Goal: Contribute content: Contribute content

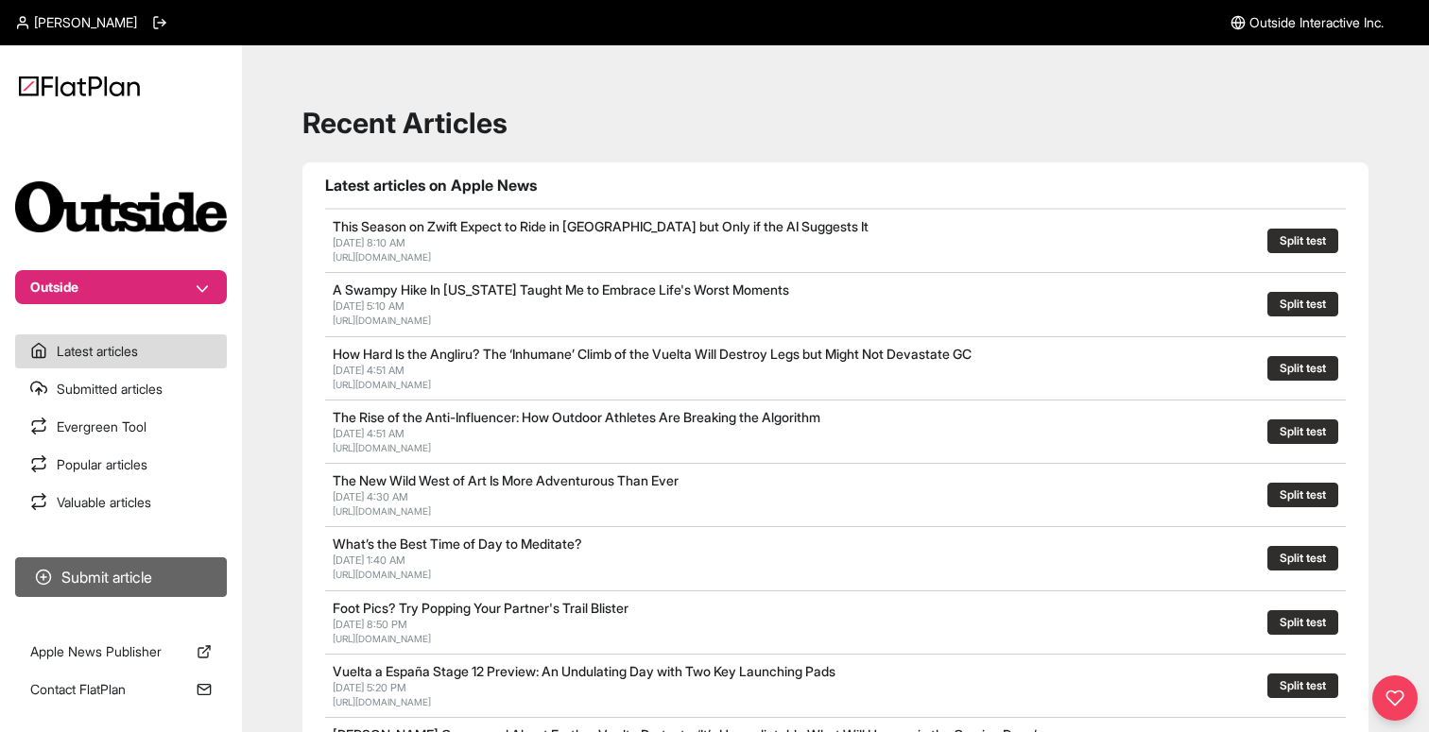
click at [112, 568] on button "Submit article" at bounding box center [121, 578] width 212 height 40
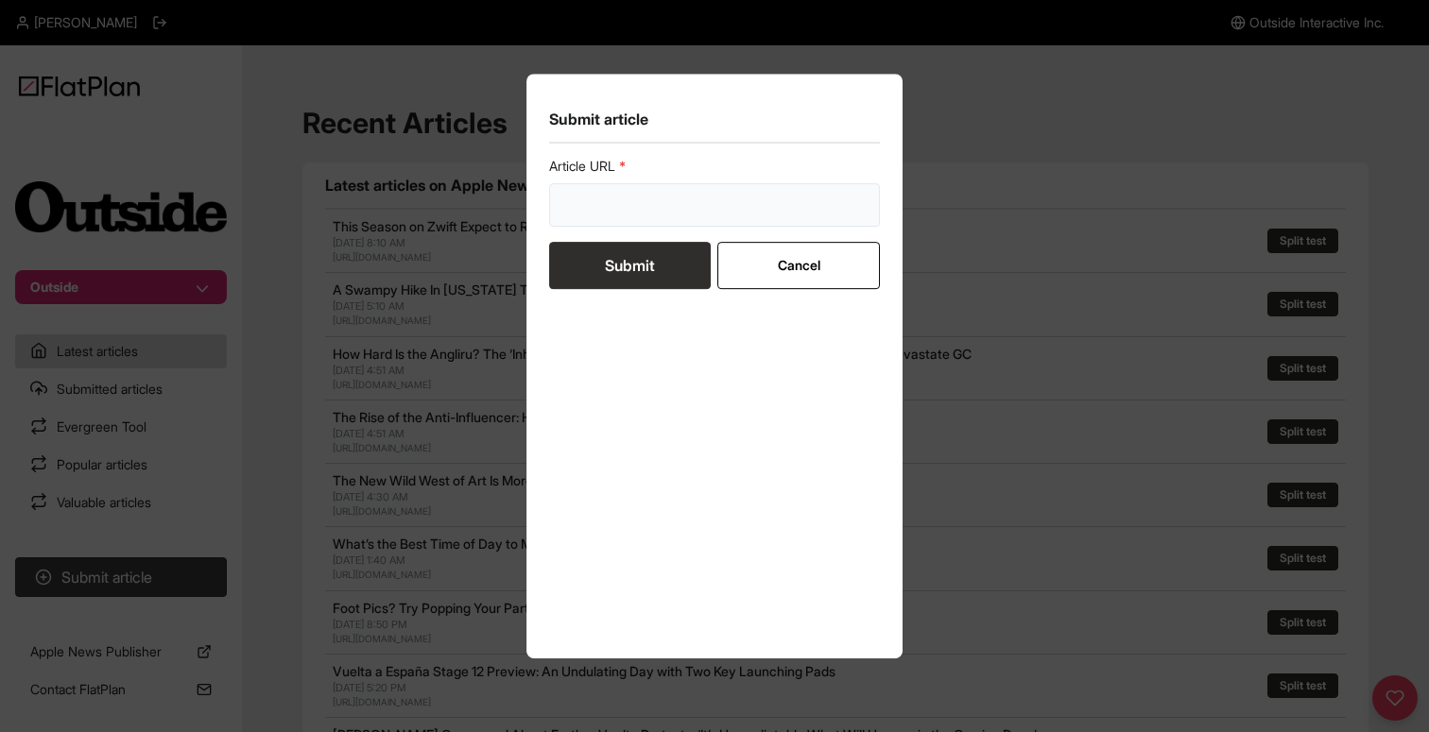
click at [578, 218] on input "url" at bounding box center [714, 204] width 331 height 43
paste input "[URL][DOMAIN_NAME][PERSON_NAME]"
type input "[URL][DOMAIN_NAME][PERSON_NAME]"
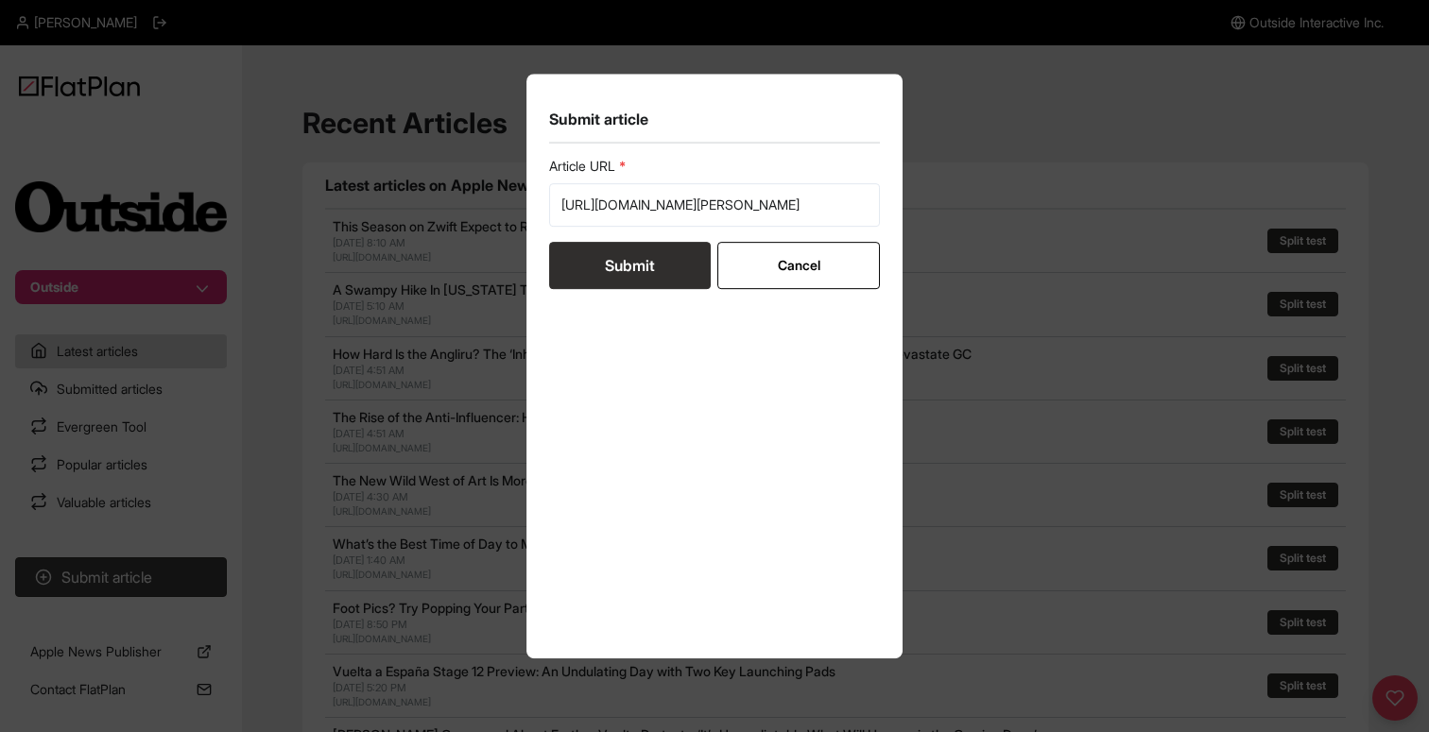
click at [572, 257] on button "Submit" at bounding box center [630, 265] width 162 height 47
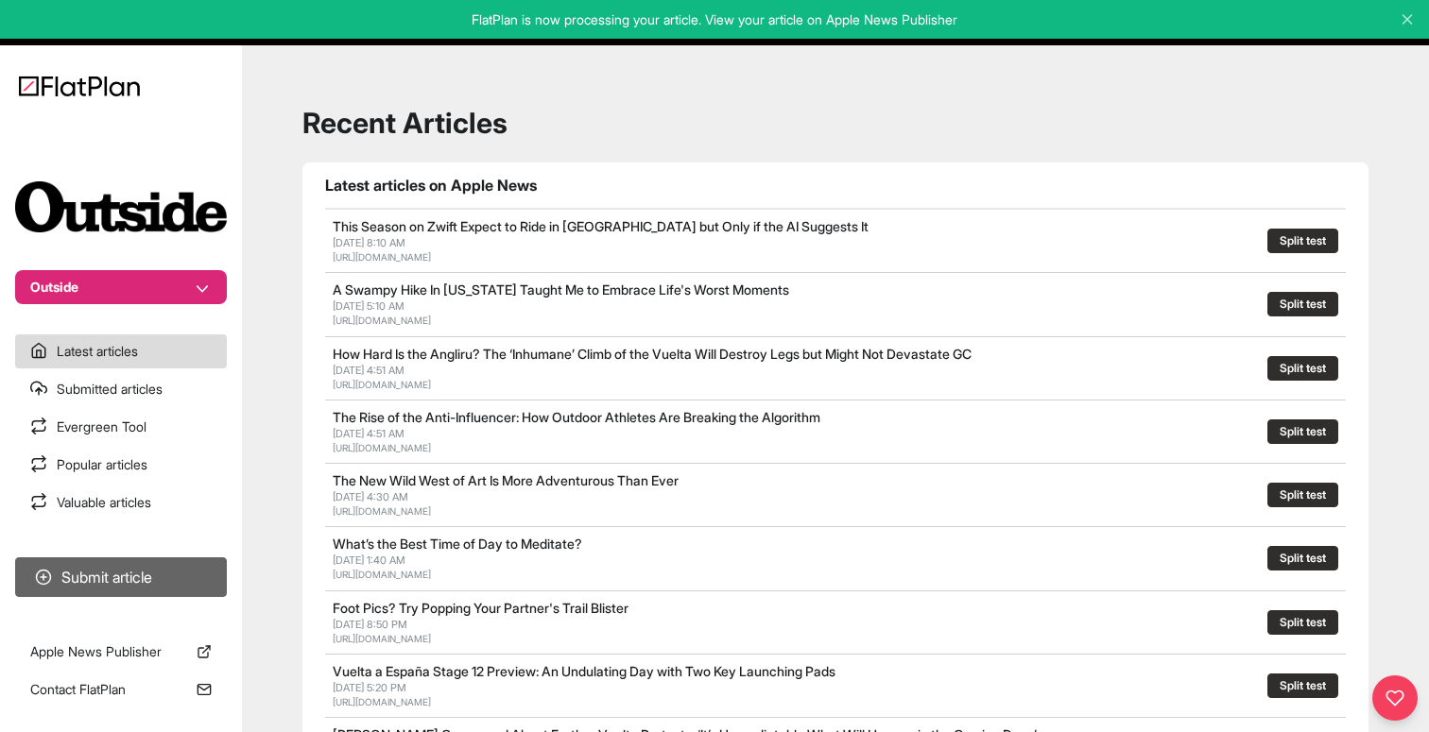
click at [201, 576] on button "Submit article" at bounding box center [121, 578] width 212 height 40
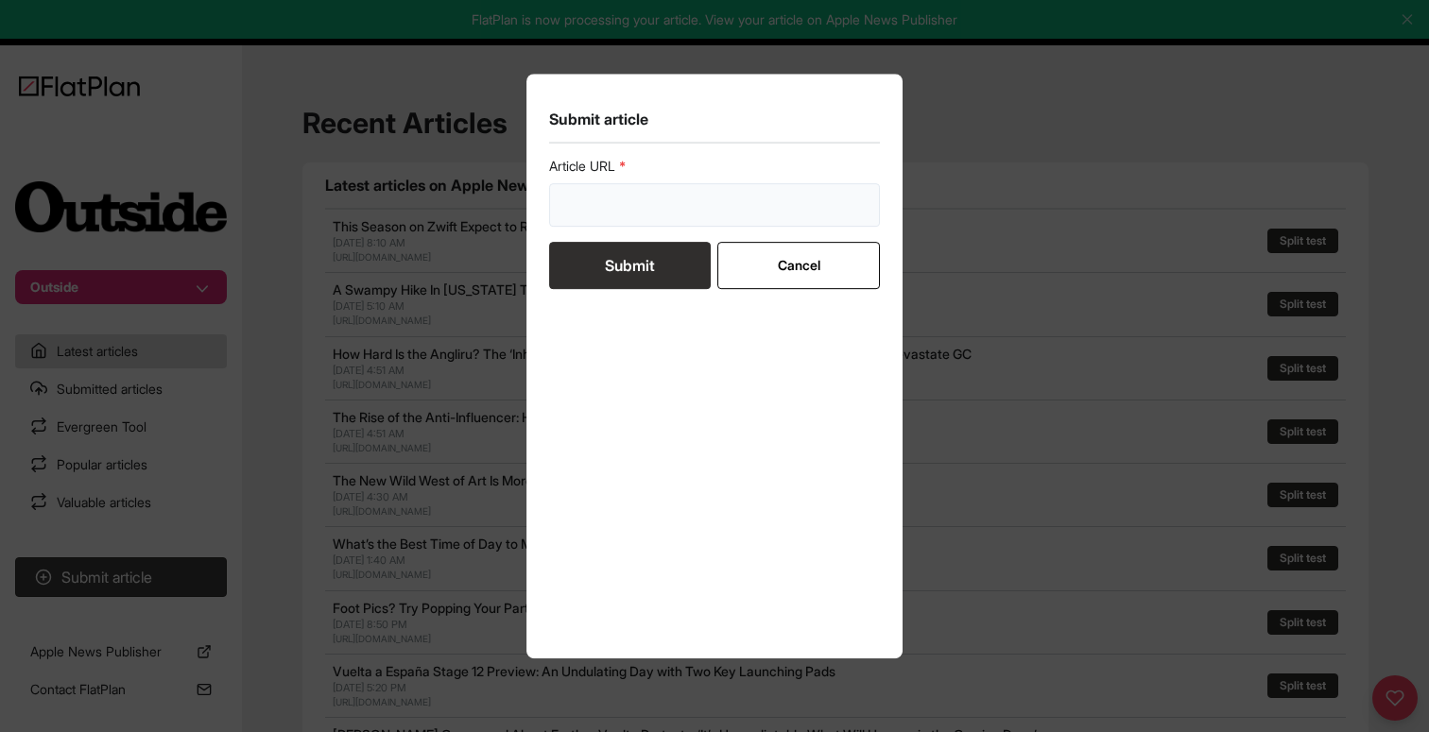
click at [585, 202] on input "url" at bounding box center [714, 204] width 331 height 43
paste input "[URL][DOMAIN_NAME]"
type input "[URL][DOMAIN_NAME]"
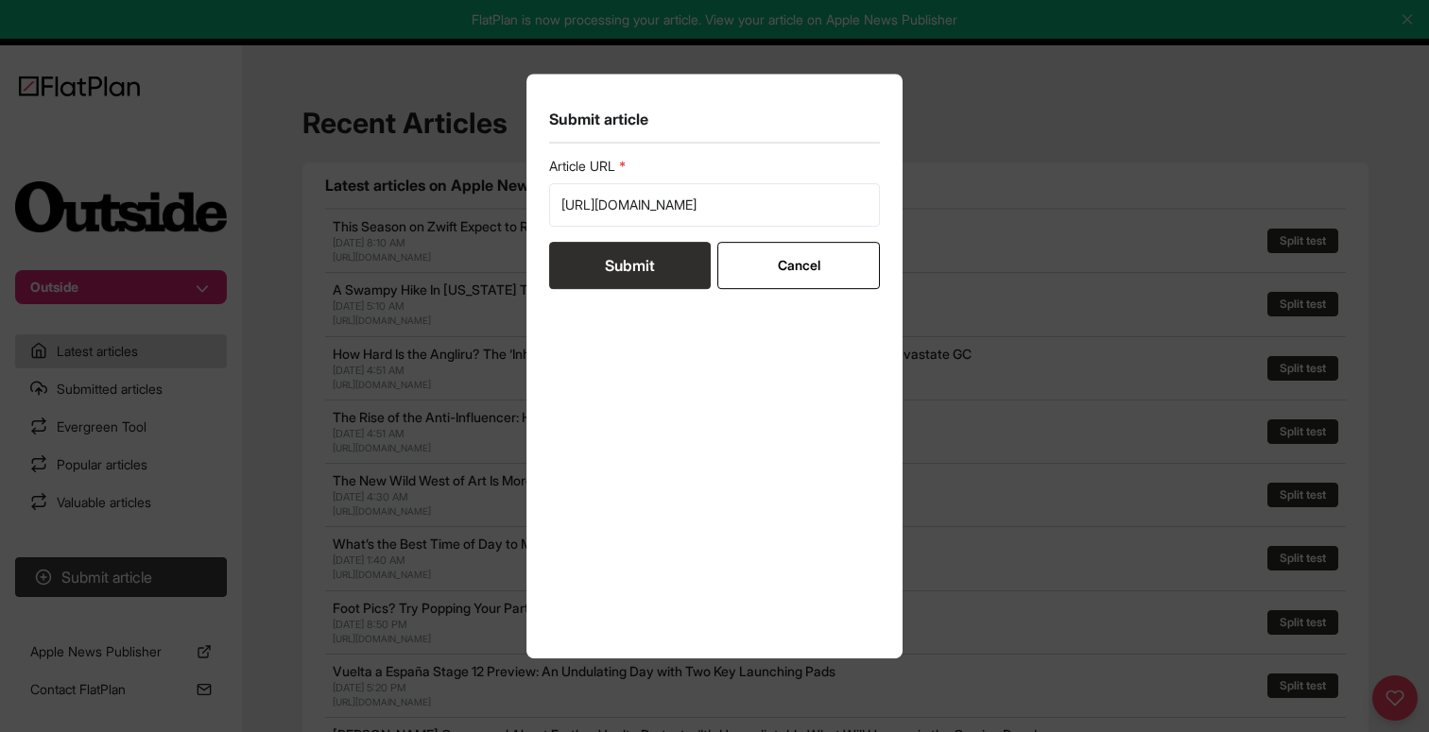
click at [593, 274] on button "Submit" at bounding box center [630, 265] width 162 height 47
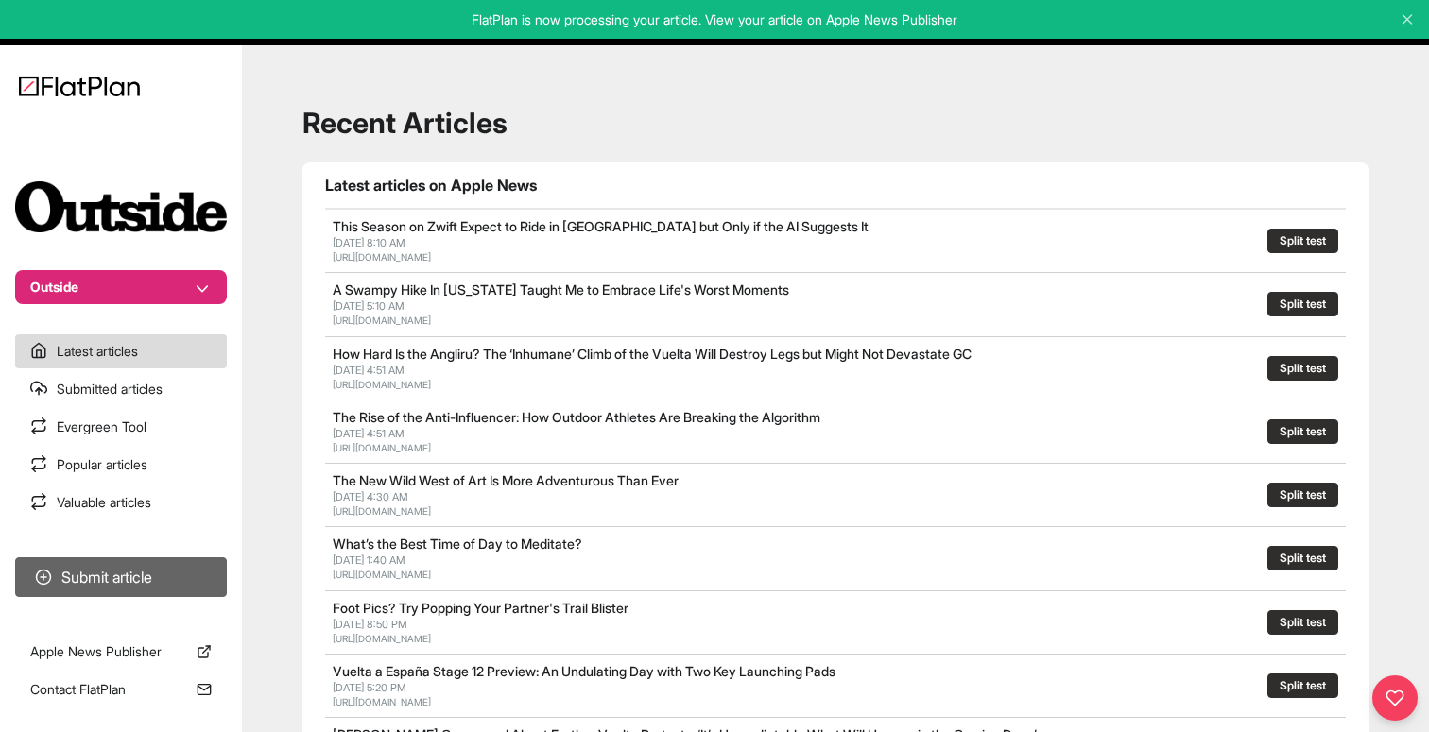
click at [203, 565] on button "Submit article" at bounding box center [121, 578] width 212 height 40
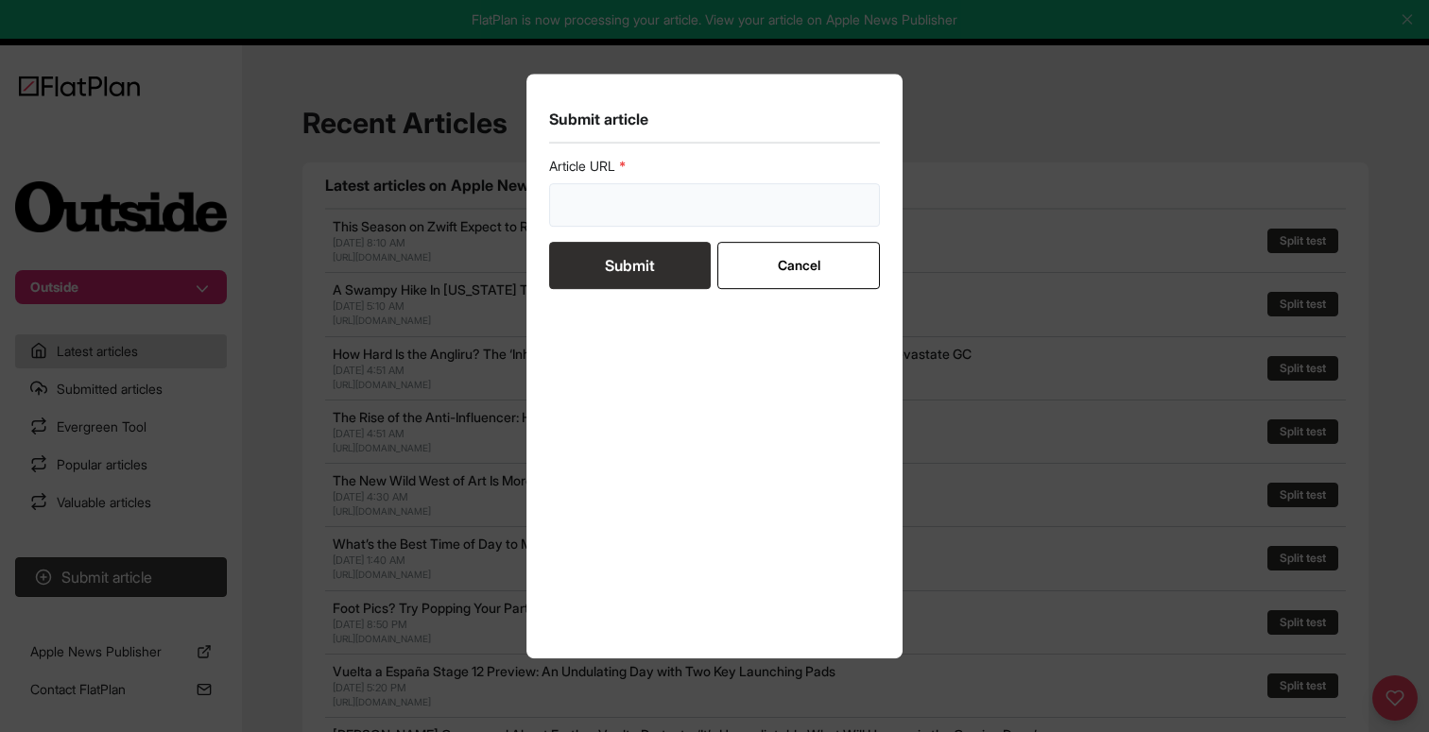
click at [593, 210] on input "url" at bounding box center [714, 204] width 331 height 43
paste input "[URL][DOMAIN_NAME]"
type input "[URL][DOMAIN_NAME]"
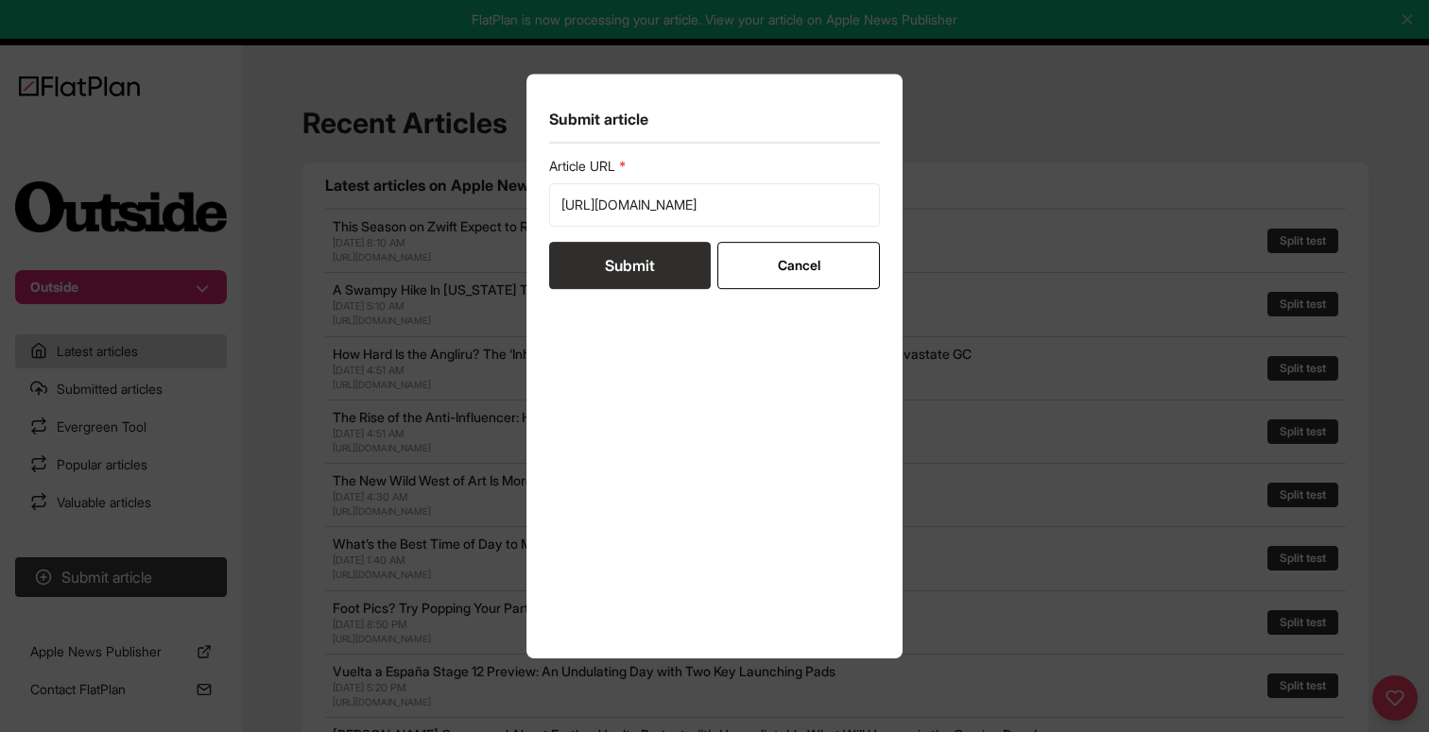
click at [605, 278] on button "Submit" at bounding box center [630, 265] width 162 height 47
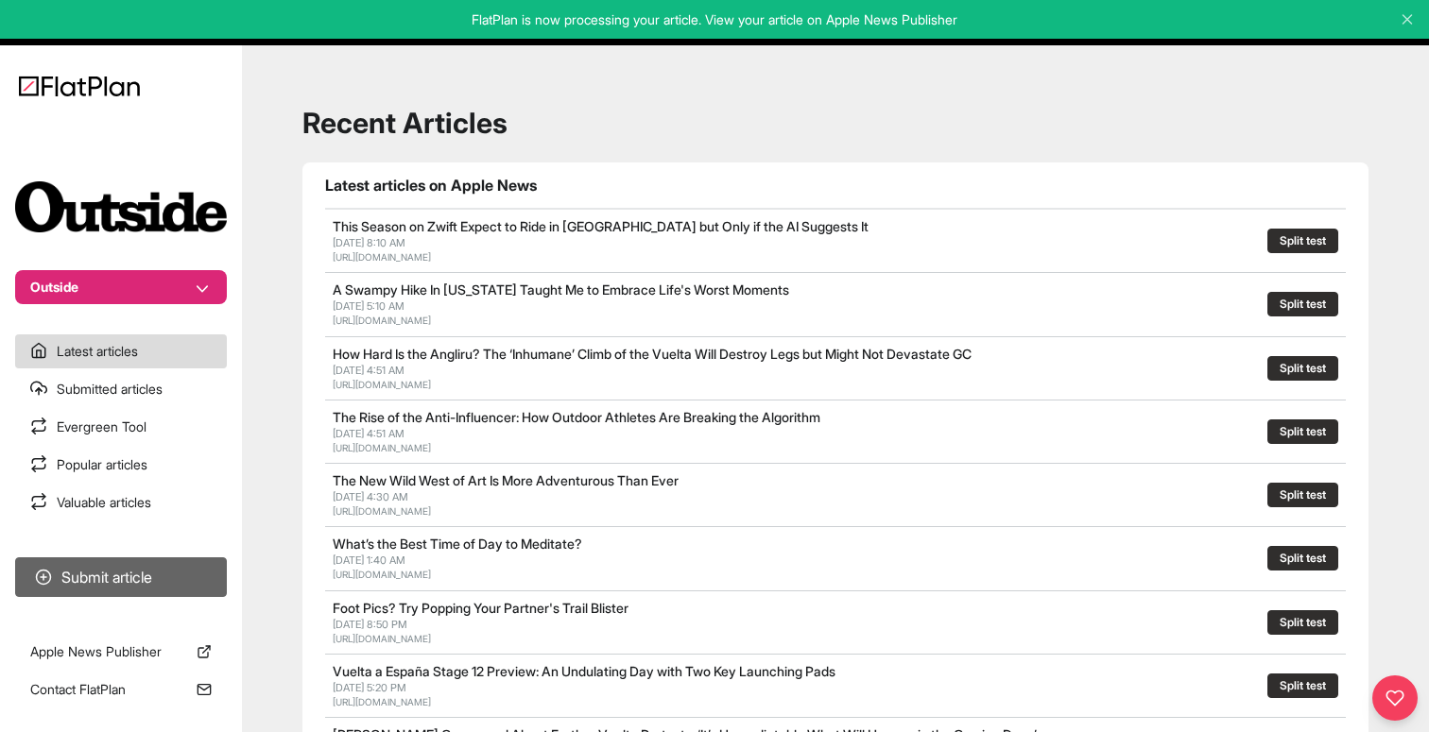
click at [156, 562] on button "Submit article" at bounding box center [121, 578] width 212 height 40
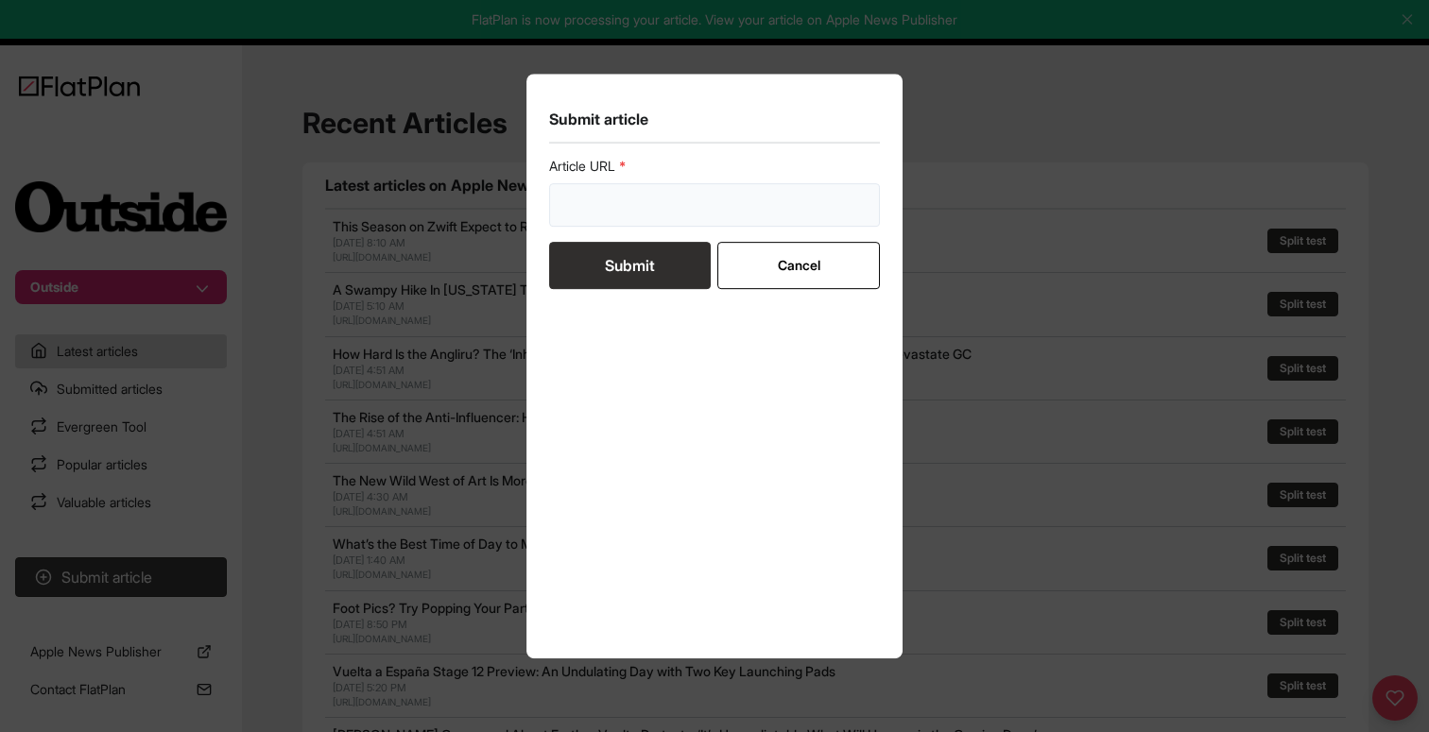
click at [574, 202] on input "url" at bounding box center [714, 204] width 331 height 43
paste input "[URL][DOMAIN_NAME]"
type input "[URL][DOMAIN_NAME]"
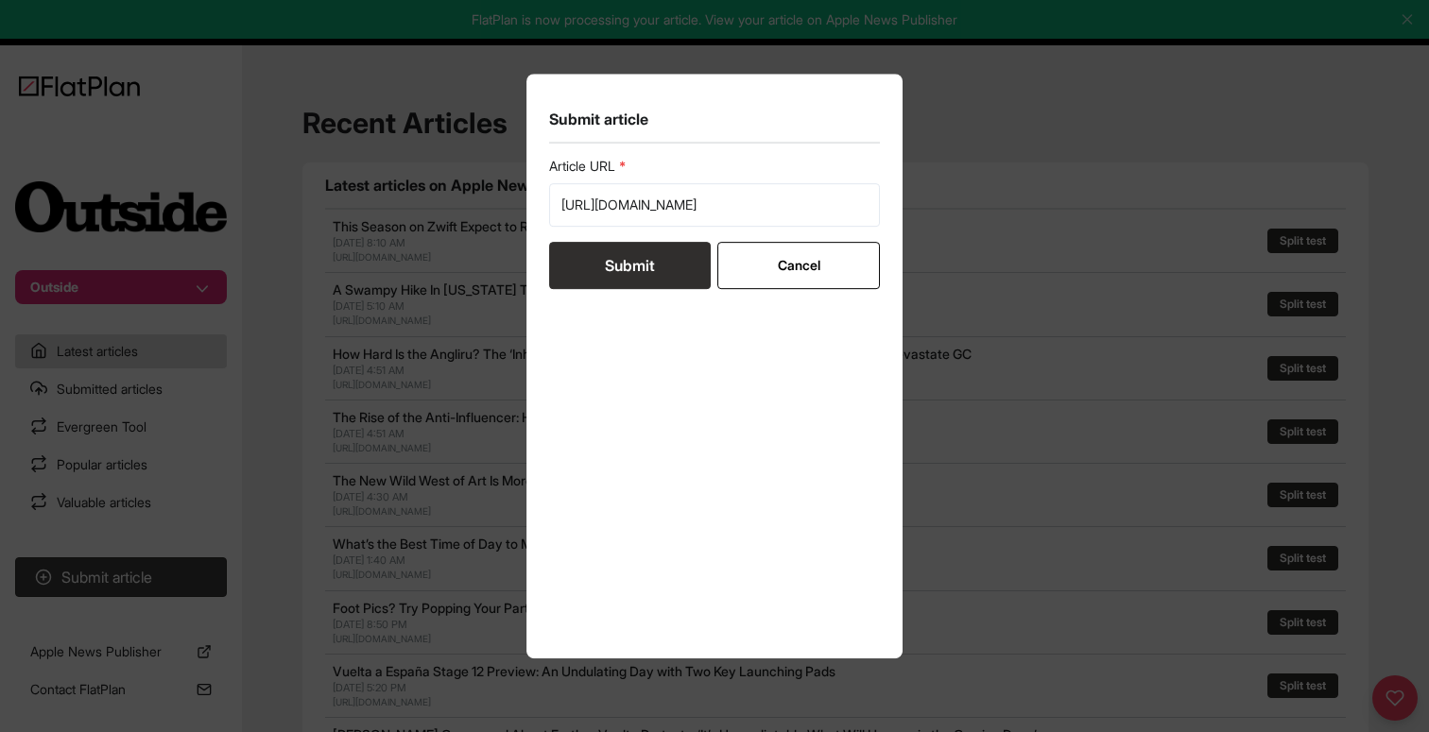
click at [573, 262] on button "Submit" at bounding box center [630, 265] width 162 height 47
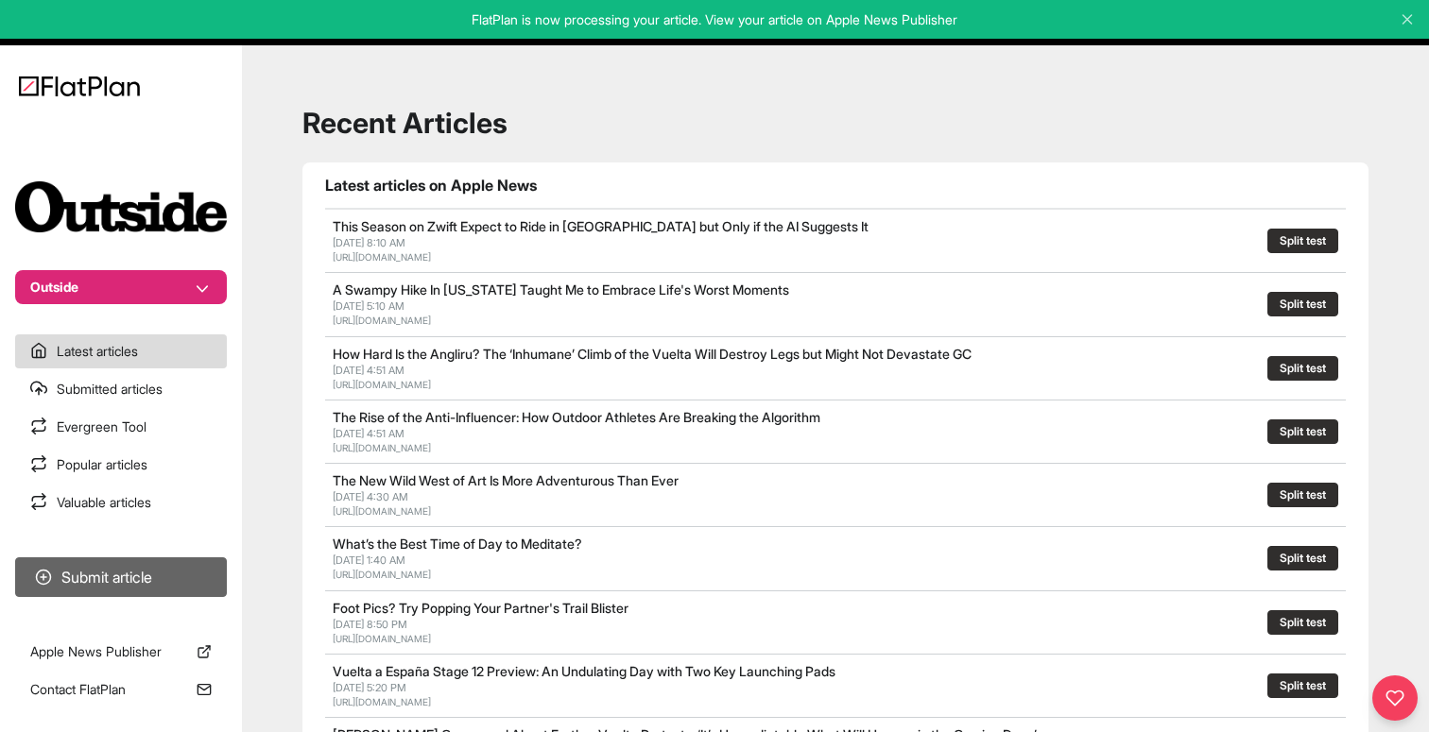
click at [142, 565] on button "Submit article" at bounding box center [121, 578] width 212 height 40
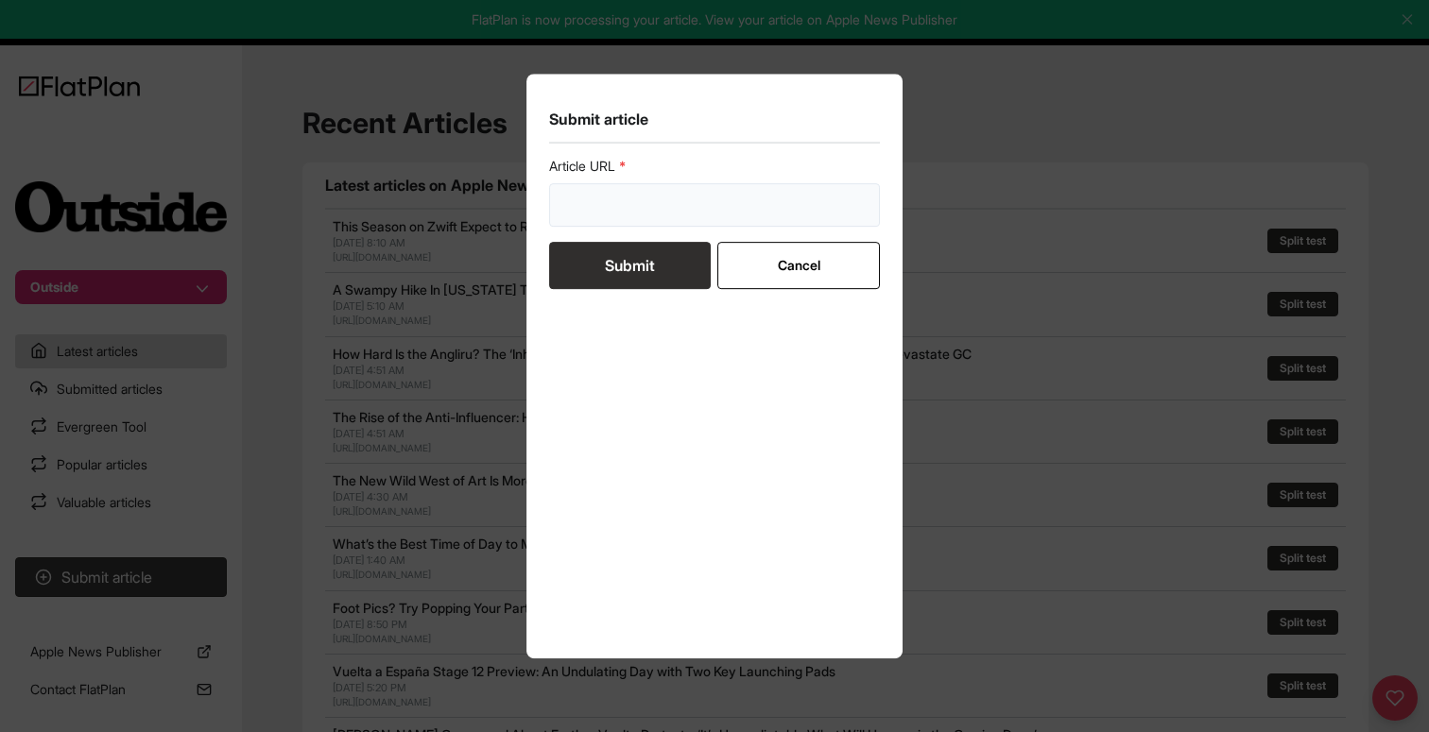
click at [595, 190] on input "url" at bounding box center [714, 204] width 331 height 43
paste input "[URL][DOMAIN_NAME]"
type input "[URL][DOMAIN_NAME]"
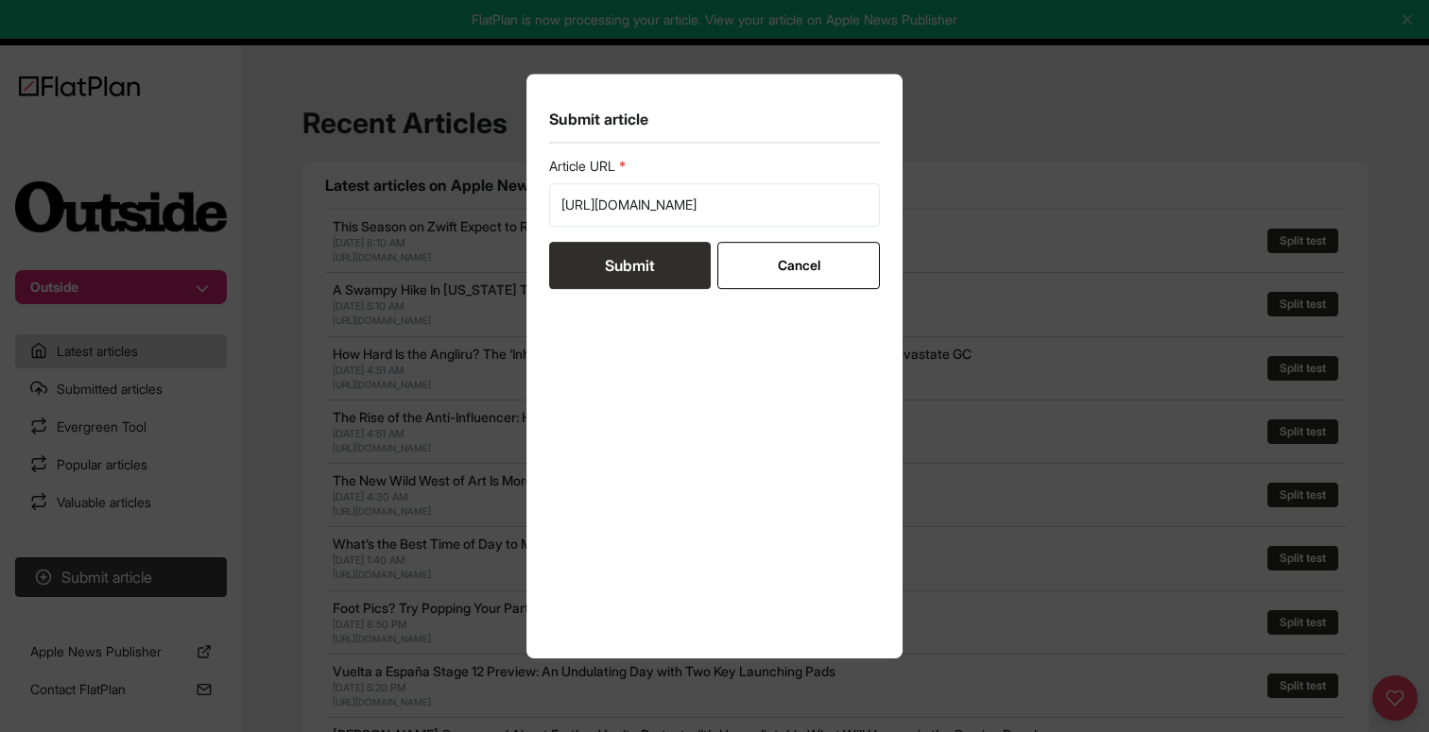
click at [594, 257] on button "Submit" at bounding box center [630, 265] width 162 height 47
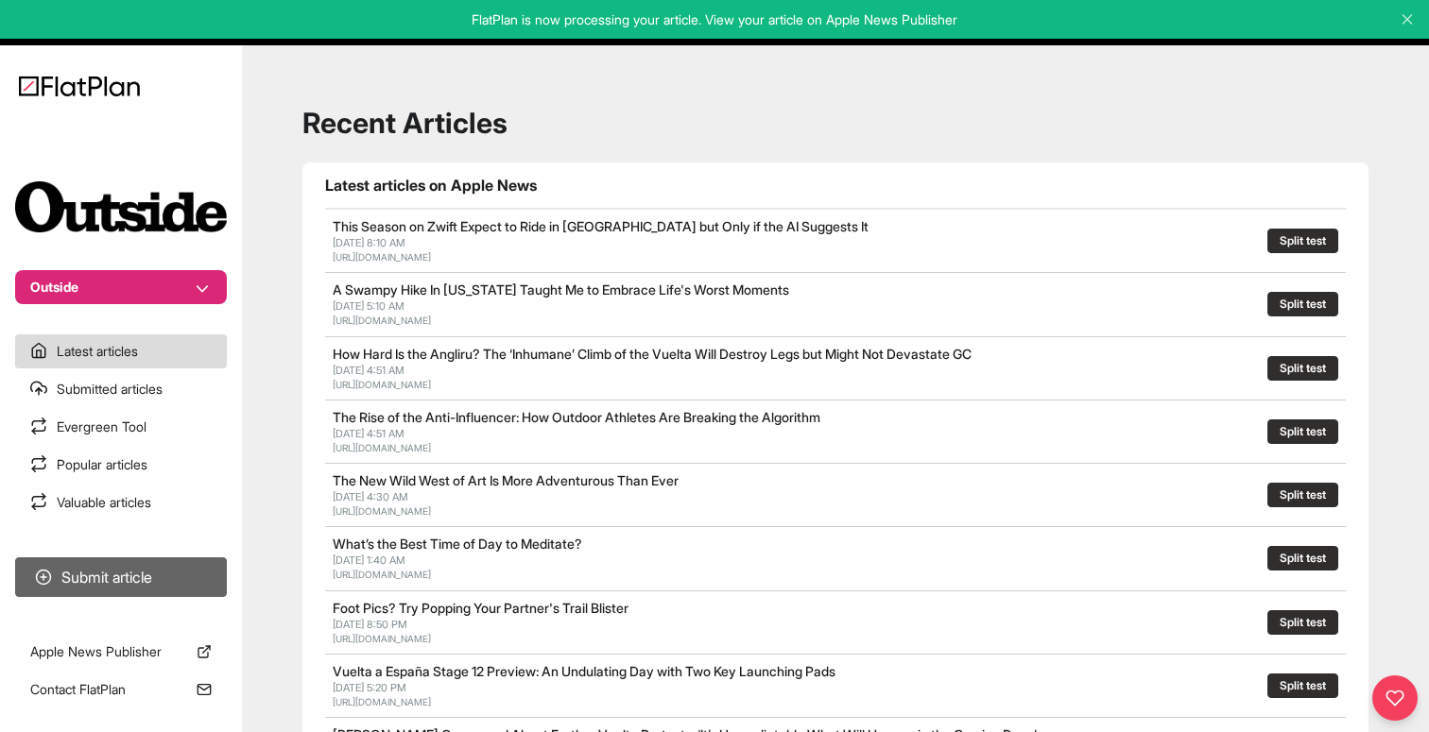
click at [130, 572] on button "Submit article" at bounding box center [121, 578] width 212 height 40
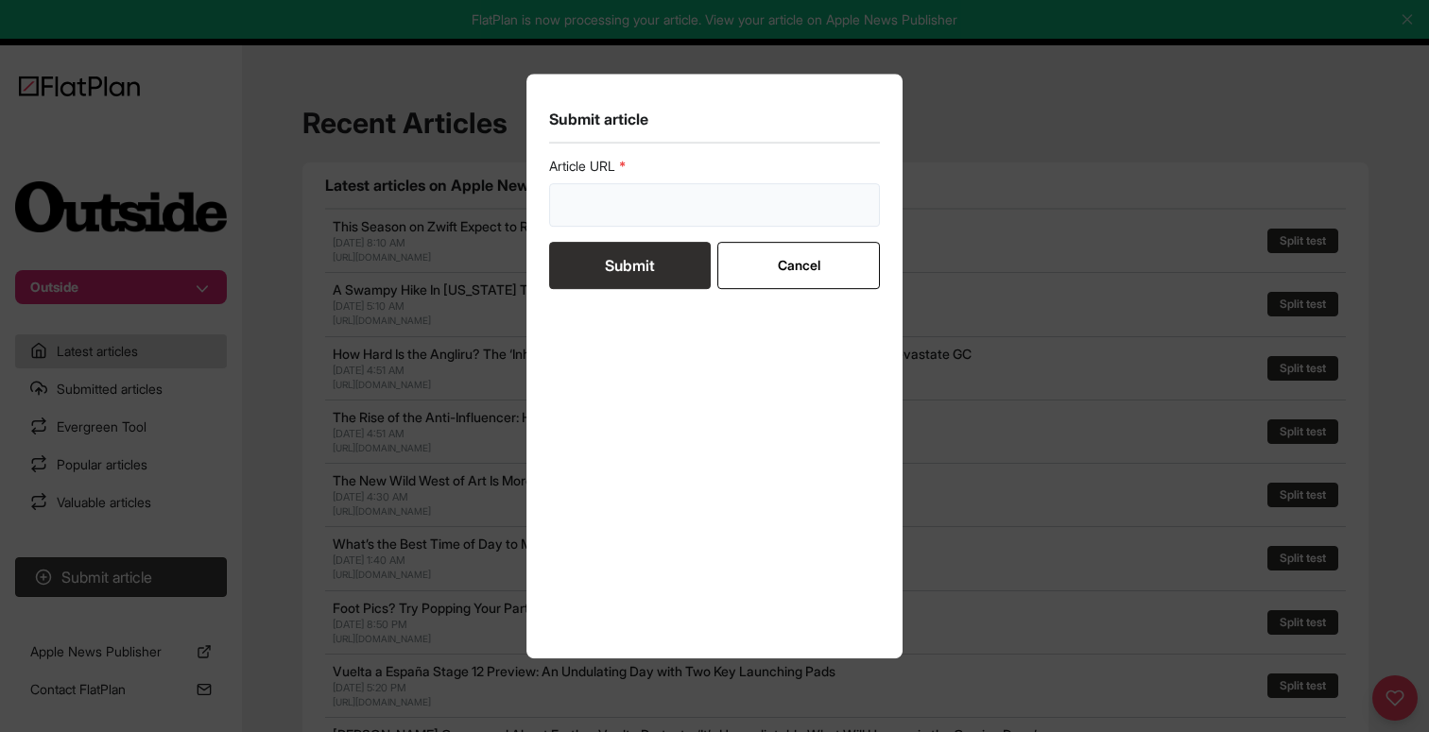
click at [596, 210] on input "url" at bounding box center [714, 204] width 331 height 43
paste input "[URL][DOMAIN_NAME]"
type input "[URL][DOMAIN_NAME]"
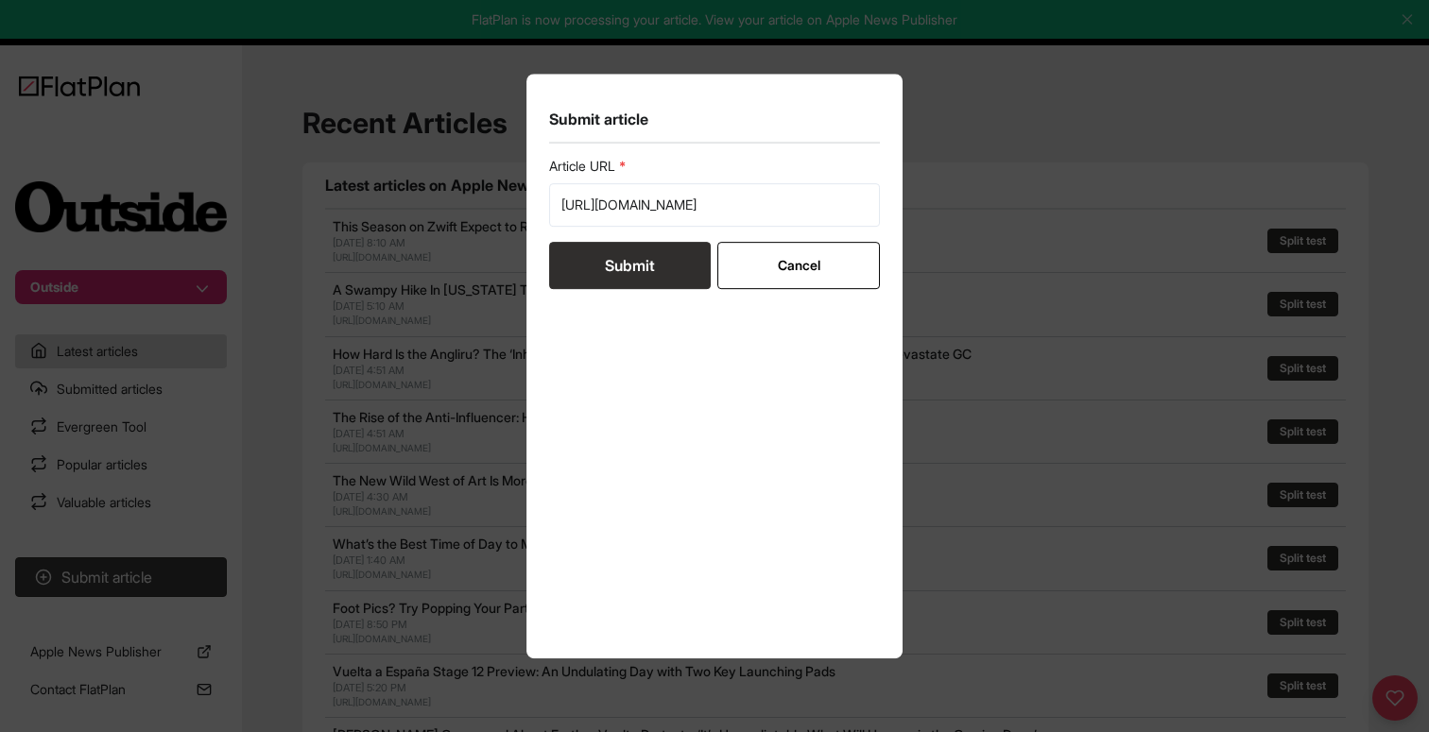
click at [631, 285] on button "Submit" at bounding box center [630, 265] width 162 height 47
